Goal: Transaction & Acquisition: Purchase product/service

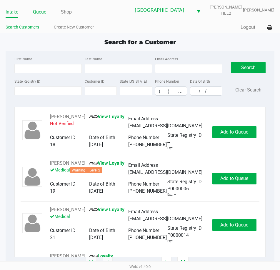
click at [38, 16] on link "Queue" at bounding box center [39, 12] width 13 height 8
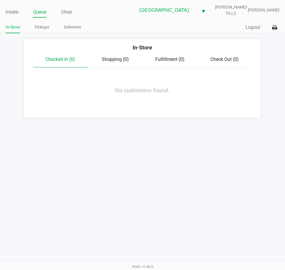
click at [47, 31] on link "Pickups" at bounding box center [42, 27] width 14 height 7
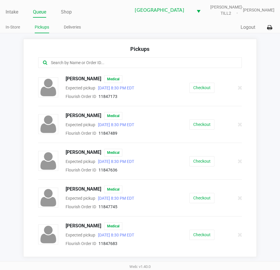
click at [85, 66] on input "text" at bounding box center [137, 62] width 174 height 7
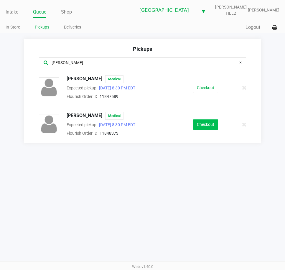
type input "[PERSON_NAME]"
click at [206, 130] on button "Checkout" at bounding box center [205, 124] width 25 height 10
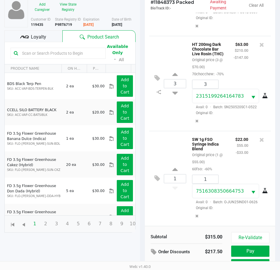
scroll to position [88, 0]
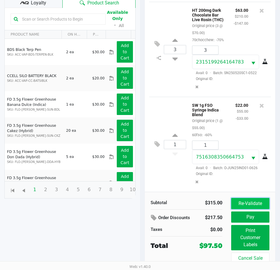
click at [251, 205] on button "Re-Validate" at bounding box center [250, 203] width 38 height 11
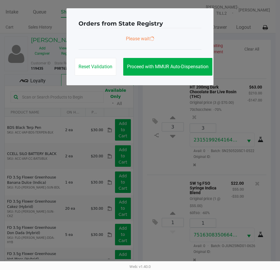
scroll to position [0, 0]
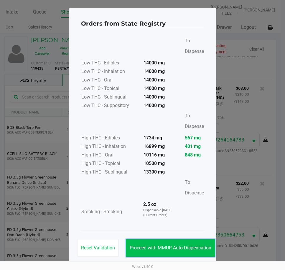
click at [170, 247] on span "Proceed with MMUR Auto-Dispensation" at bounding box center [170, 248] width 82 height 6
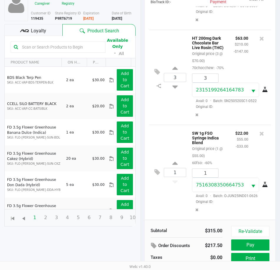
scroll to position [88, 0]
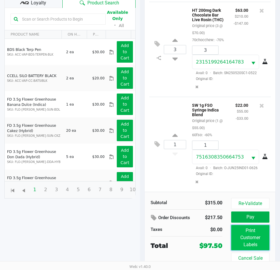
click at [255, 232] on button "Print Customer Labels" at bounding box center [250, 237] width 38 height 25
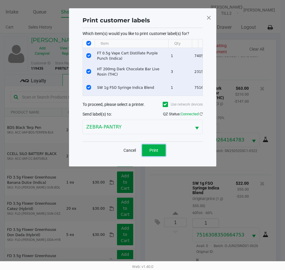
click at [155, 150] on button "Print" at bounding box center [154, 150] width 24 height 12
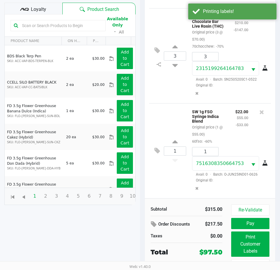
scroll to position [88, 0]
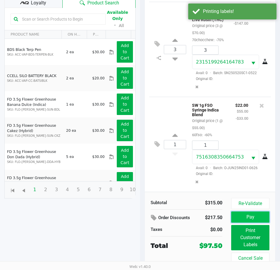
click at [260, 219] on button "Pay" at bounding box center [250, 217] width 38 height 11
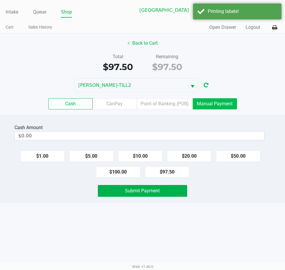
click at [225, 109] on label "Manual Payment" at bounding box center [214, 103] width 44 height 11
click at [0, 0] on 8 "Manual Payment" at bounding box center [0, 0] width 0 height 0
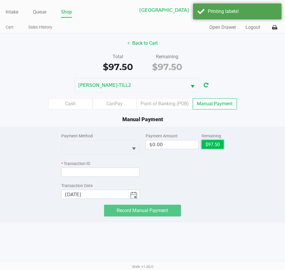
click at [214, 149] on button "$97.50" at bounding box center [212, 144] width 22 height 9
type input "$97.50"
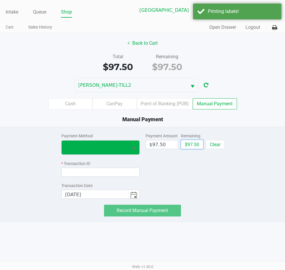
click at [128, 154] on button "Select" at bounding box center [133, 148] width 11 height 14
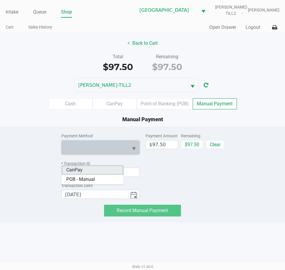
click at [69, 168] on span "CanPay" at bounding box center [74, 170] width 16 height 7
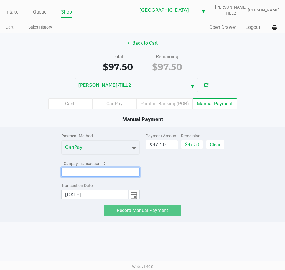
click at [72, 177] on input at bounding box center [100, 172] width 78 height 9
paste input "EQE1IFALIRE4"
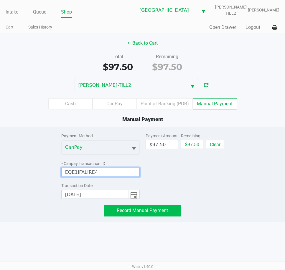
type input "EQE1IFALIRE4"
click at [158, 216] on button "Record Manual Payment" at bounding box center [142, 211] width 77 height 12
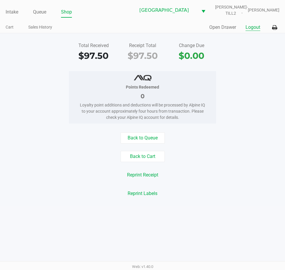
click at [253, 31] on button "Logout" at bounding box center [252, 27] width 15 height 7
